Goal: Find specific page/section

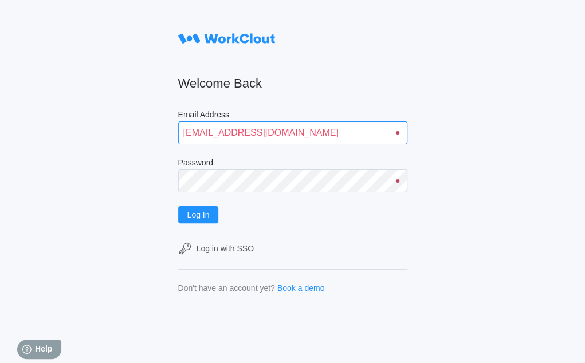
type input "[EMAIL_ADDRESS][DOMAIN_NAME]"
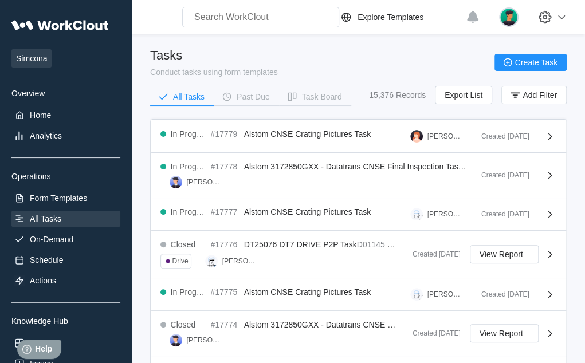
scroll to position [453, 0]
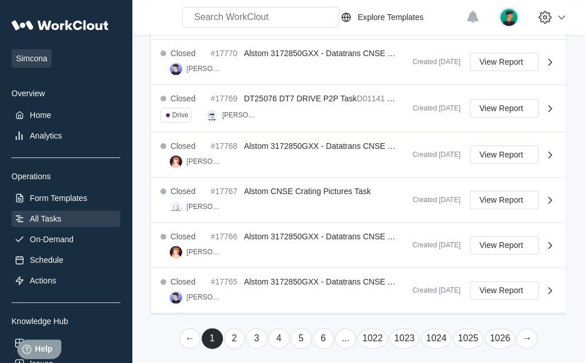
click at [494, 338] on link "1026" at bounding box center [500, 338] width 31 height 21
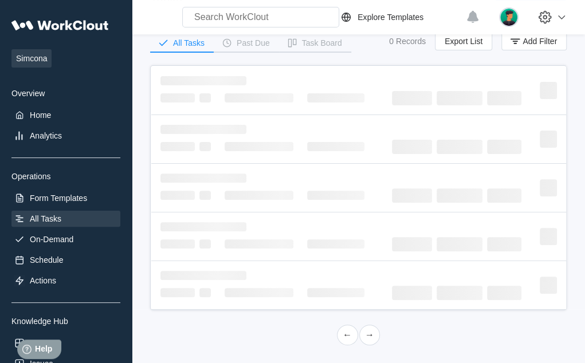
scroll to position [0, 0]
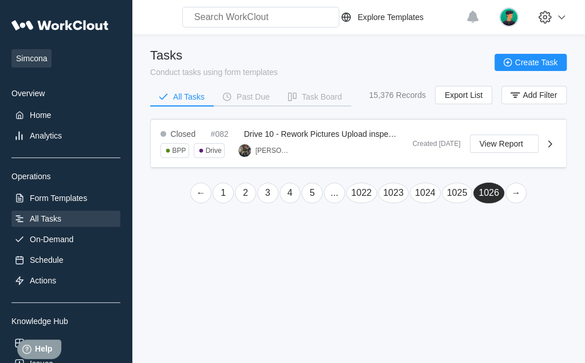
click at [222, 189] on link "1" at bounding box center [223, 193] width 21 height 21
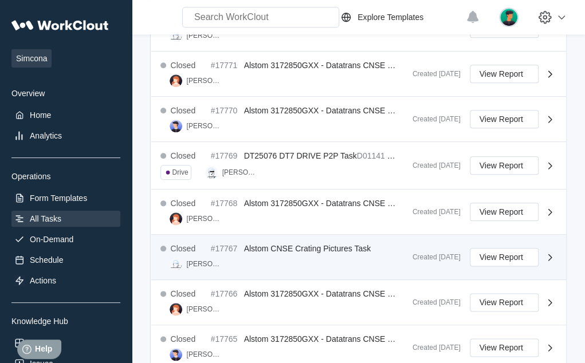
scroll to position [453, 0]
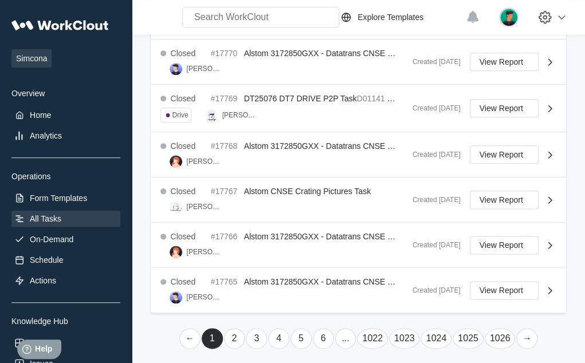
click at [188, 337] on link "←" at bounding box center [189, 338] width 21 height 21
